Goal: Task Accomplishment & Management: Use online tool/utility

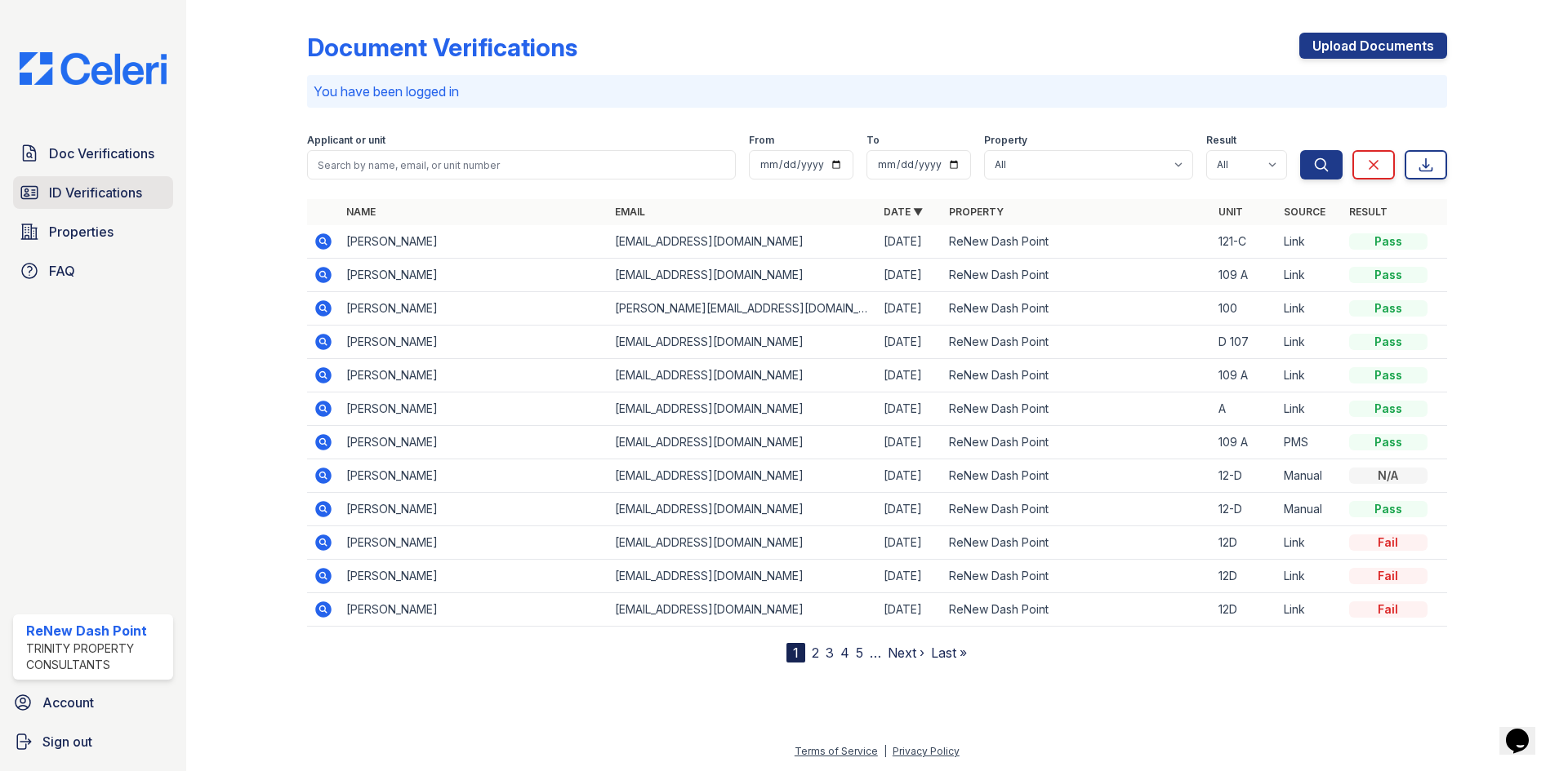
click at [137, 191] on span "ID Verifications" at bounding box center [95, 192] width 93 height 19
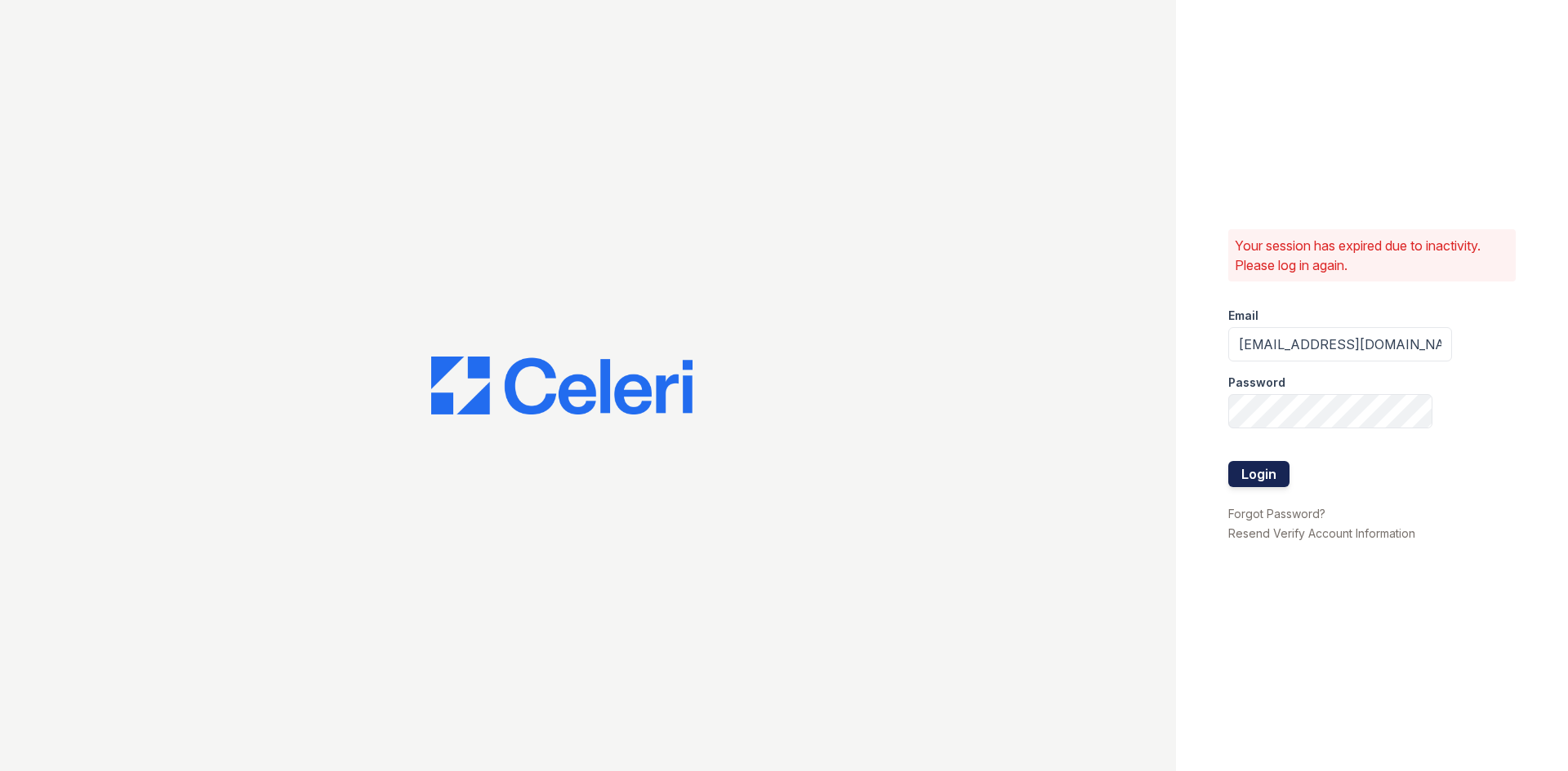
click at [1249, 479] on button "Login" at bounding box center [1258, 473] width 61 height 26
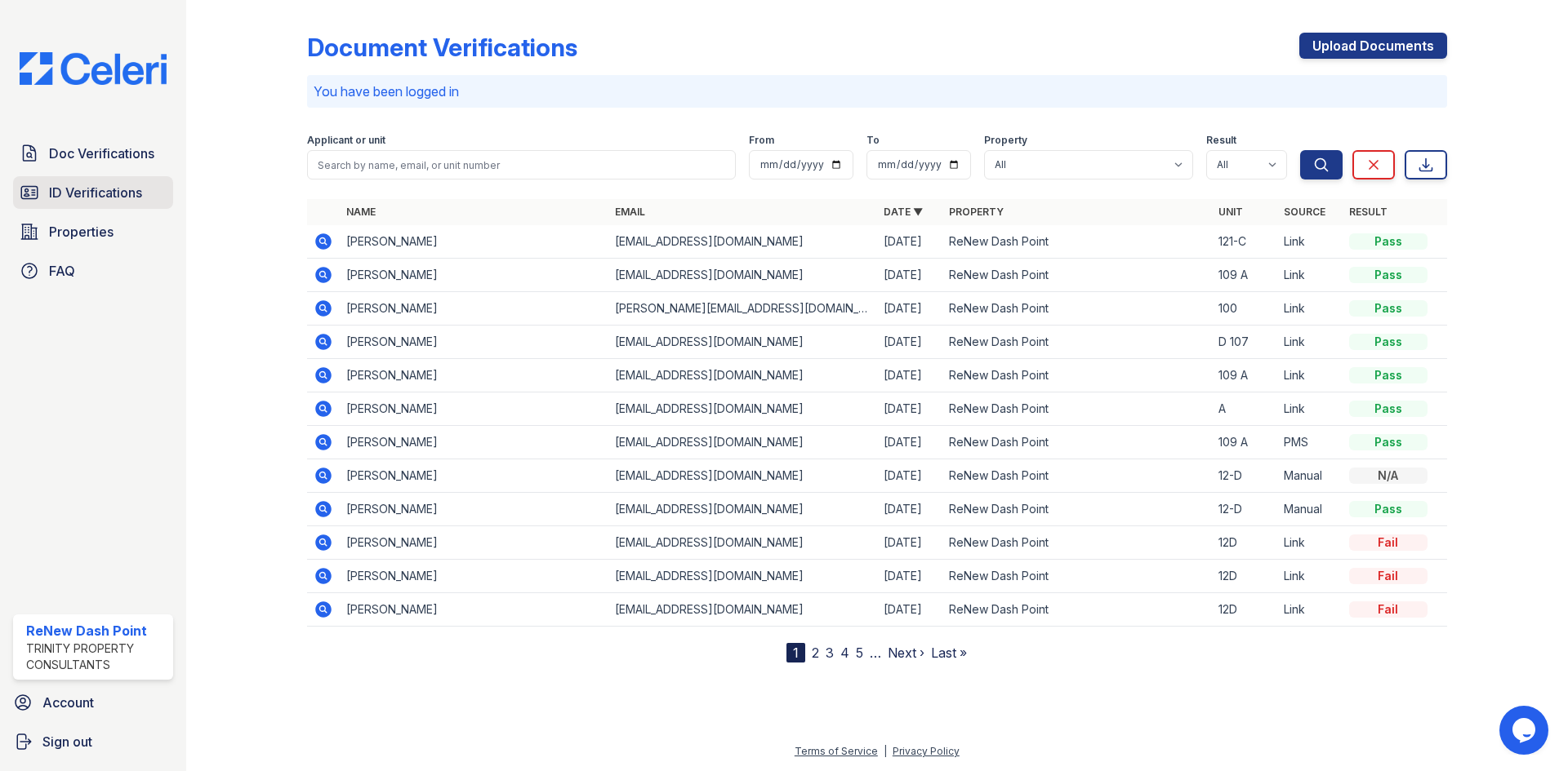
click at [111, 194] on span "ID Verifications" at bounding box center [95, 192] width 93 height 19
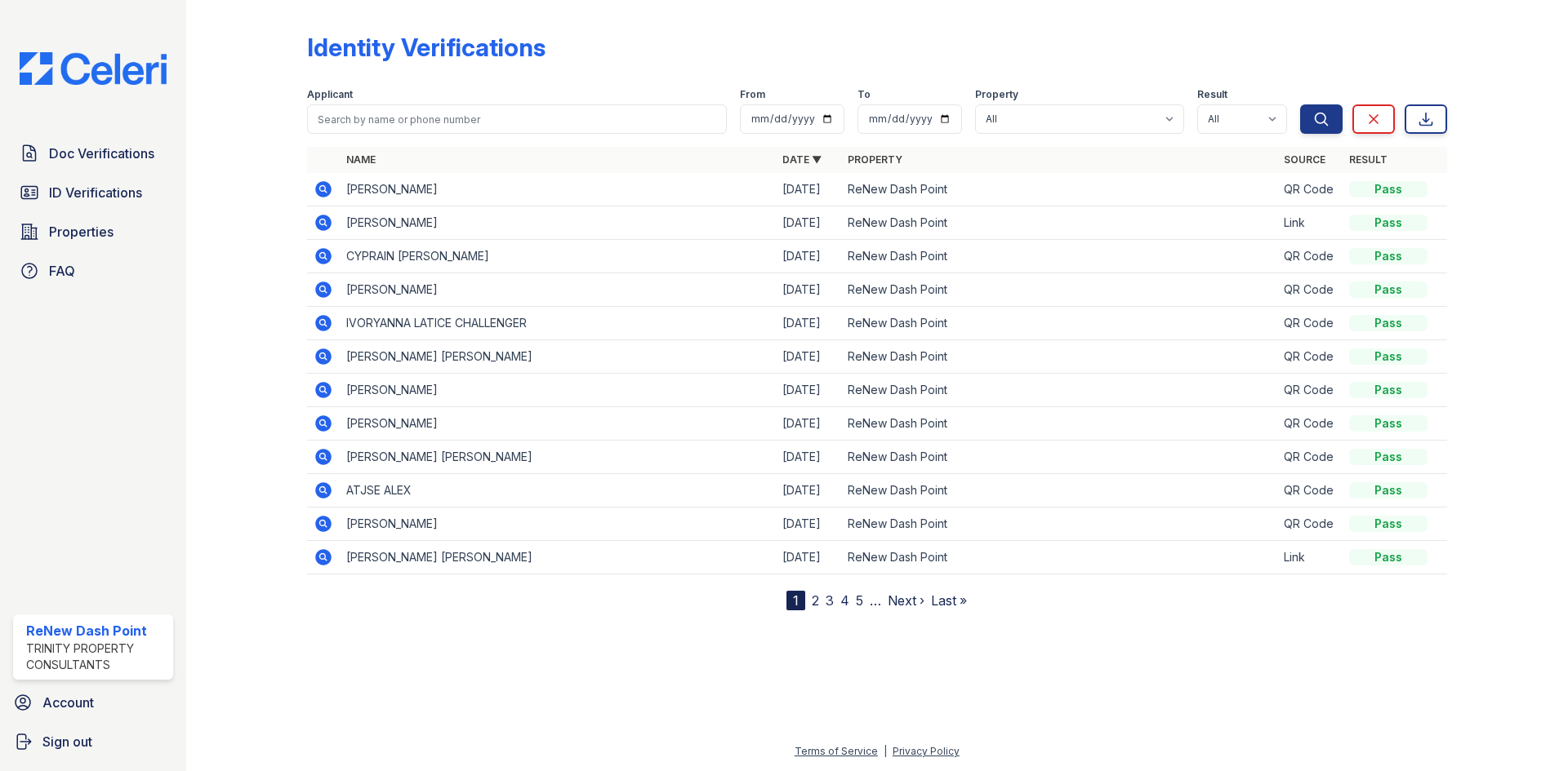
click at [1018, 11] on div "Identity Verifications Filter Applicant From To Property All ReNew Dash Point R…" at bounding box center [877, 309] width 1140 height 604
